Goal: Transaction & Acquisition: Download file/media

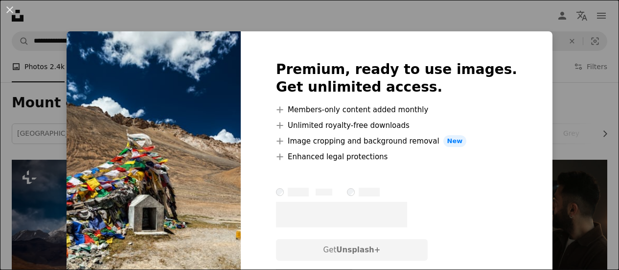
scroll to position [3181, 0]
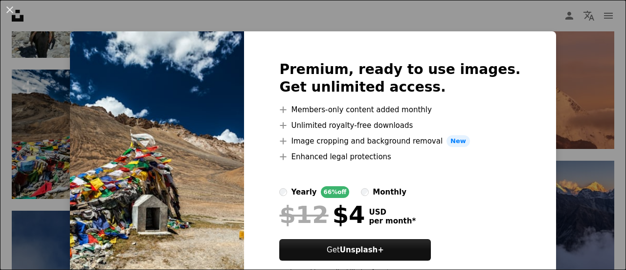
click at [569, 105] on div "An X shape Premium, ready to use images. Get unlimited access. A plus sign Memb…" at bounding box center [313, 135] width 626 height 270
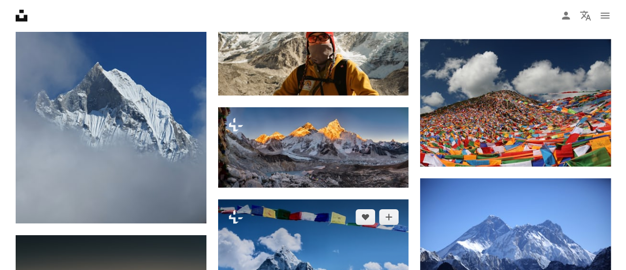
scroll to position [3376, 0]
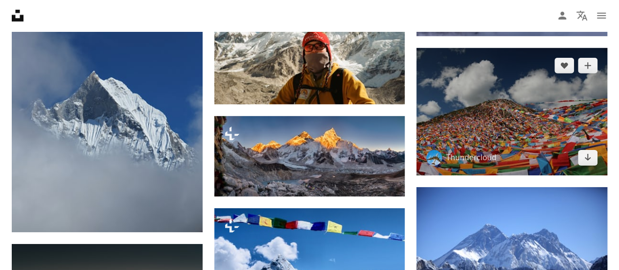
click at [525, 142] on img at bounding box center [511, 111] width 191 height 127
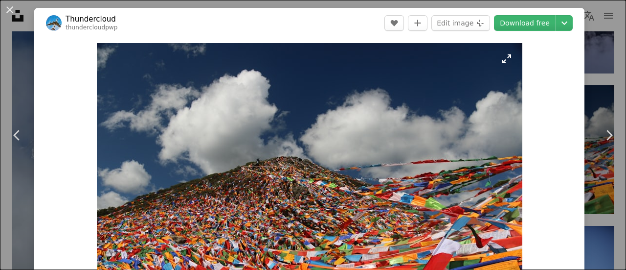
scroll to position [98, 0]
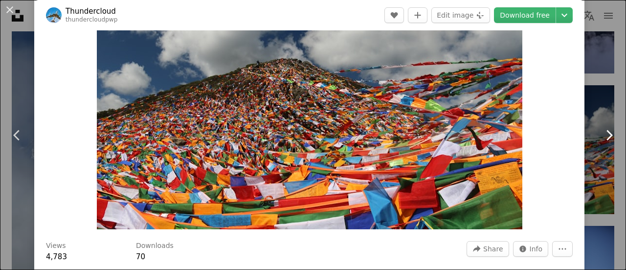
click at [592, 132] on link "Chevron right" at bounding box center [609, 135] width 34 height 94
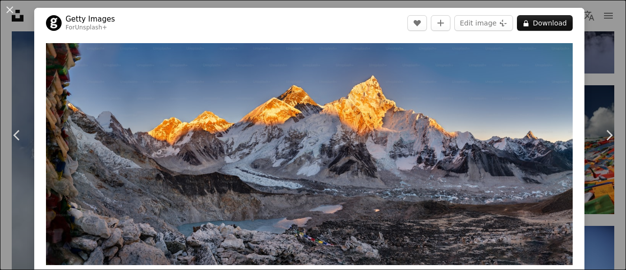
click at [599, 42] on div "An X shape Chevron left Chevron right Getty Images For Unsplash+ A heart A plus…" at bounding box center [313, 135] width 626 height 270
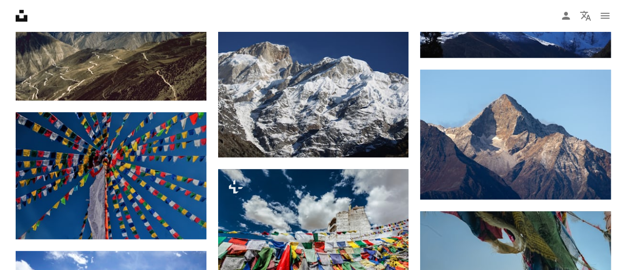
scroll to position [4159, 0]
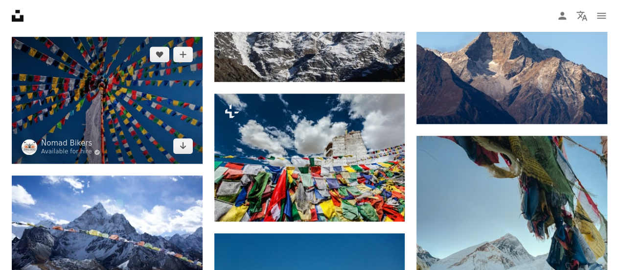
click at [152, 116] on img at bounding box center [107, 100] width 191 height 127
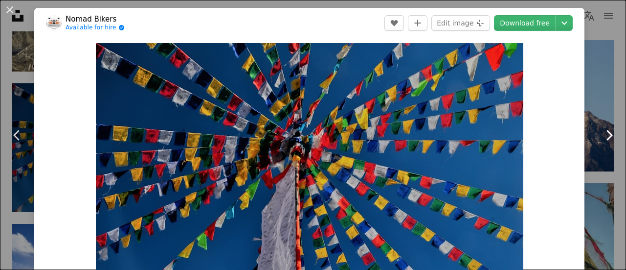
click at [597, 105] on link "Chevron right" at bounding box center [609, 135] width 34 height 94
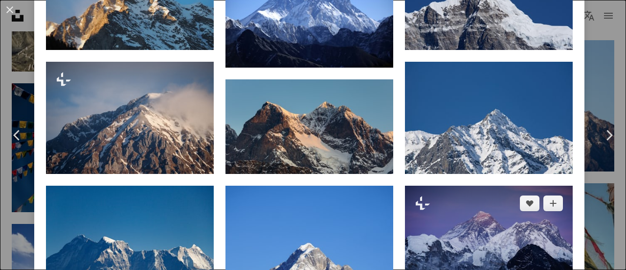
scroll to position [881, 0]
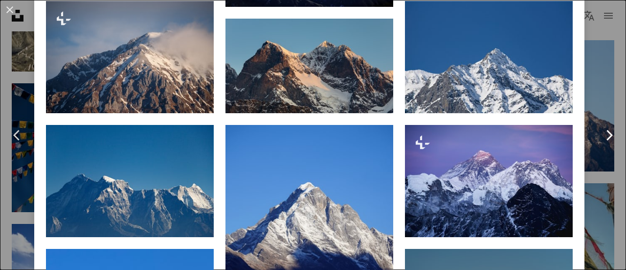
click at [606, 175] on link "Chevron right" at bounding box center [609, 135] width 34 height 94
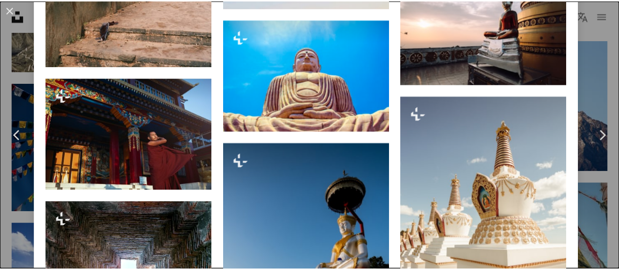
scroll to position [2006, 0]
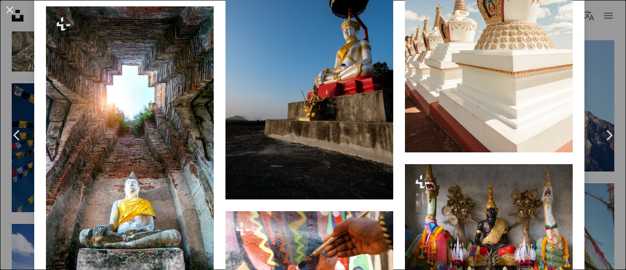
click at [596, 63] on div "An X shape Chevron left Chevron right Getty Images For Unsplash+ A heart A plus…" at bounding box center [313, 135] width 626 height 270
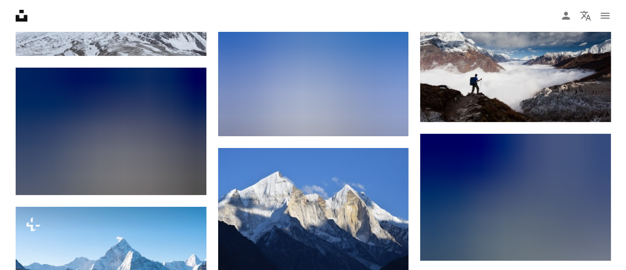
scroll to position [5578, 0]
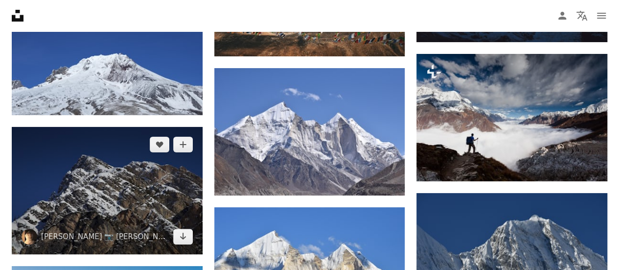
click at [169, 152] on img at bounding box center [107, 190] width 191 height 127
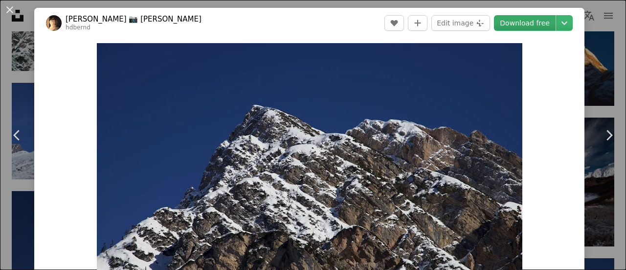
click at [521, 22] on link "Download free" at bounding box center [525, 23] width 62 height 16
